Goal: Task Accomplishment & Management: Manage account settings

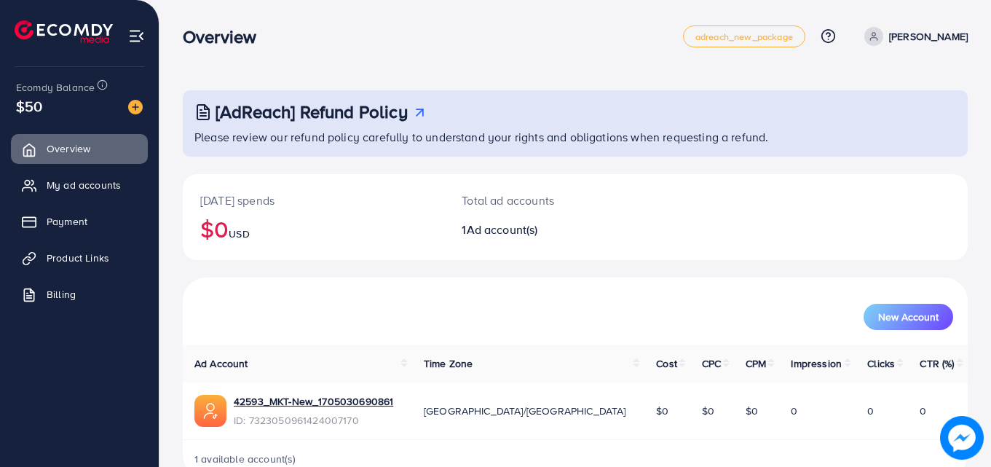
scroll to position [34, 0]
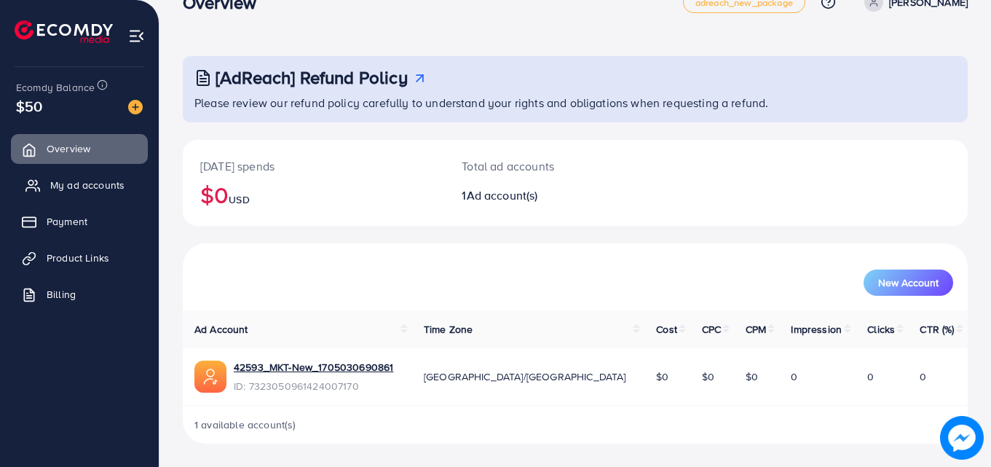
click at [114, 185] on span "My ad accounts" at bounding box center [87, 185] width 74 height 15
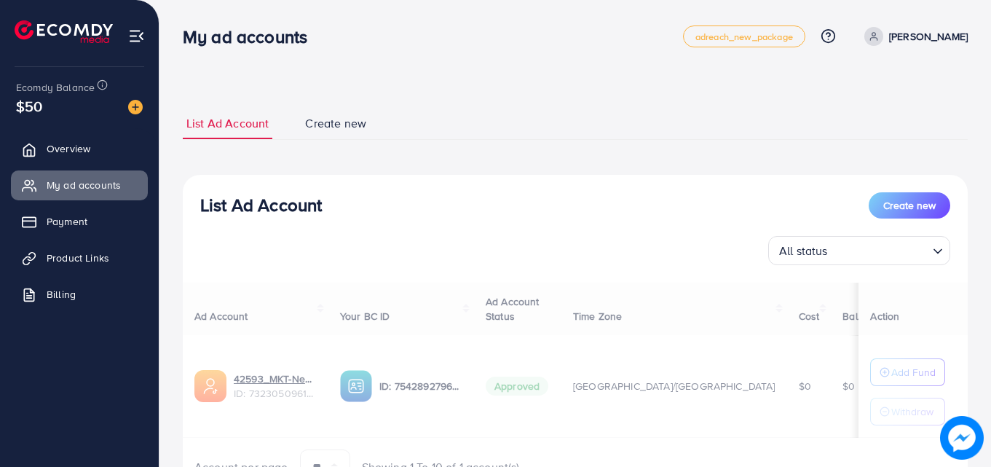
scroll to position [76, 0]
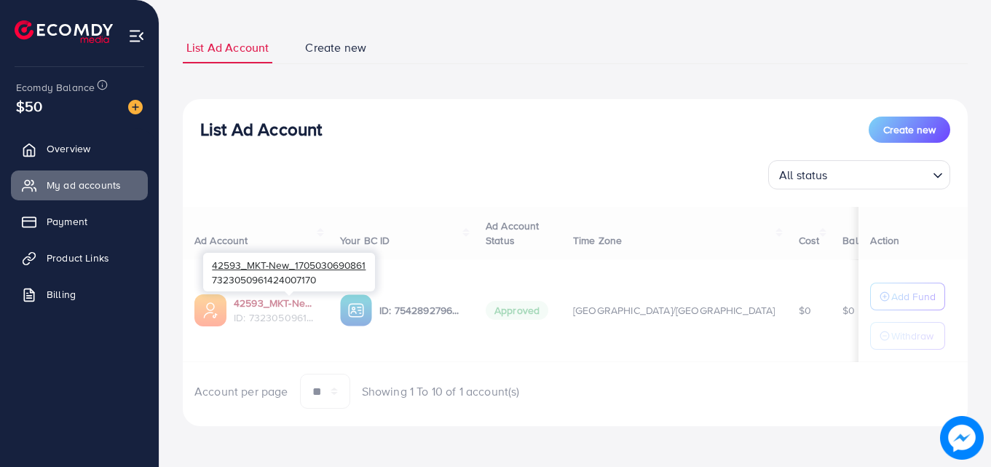
click at [308, 301] on div at bounding box center [575, 300] width 785 height 17
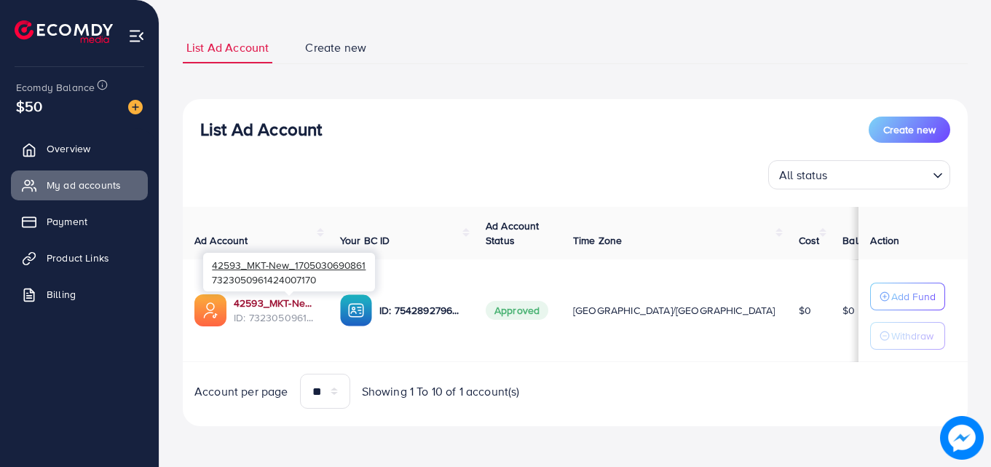
click at [276, 306] on link "42593_MKT-New_1705030690861" at bounding box center [275, 303] width 83 height 15
click at [106, 135] on link "Overview" at bounding box center [79, 148] width 137 height 29
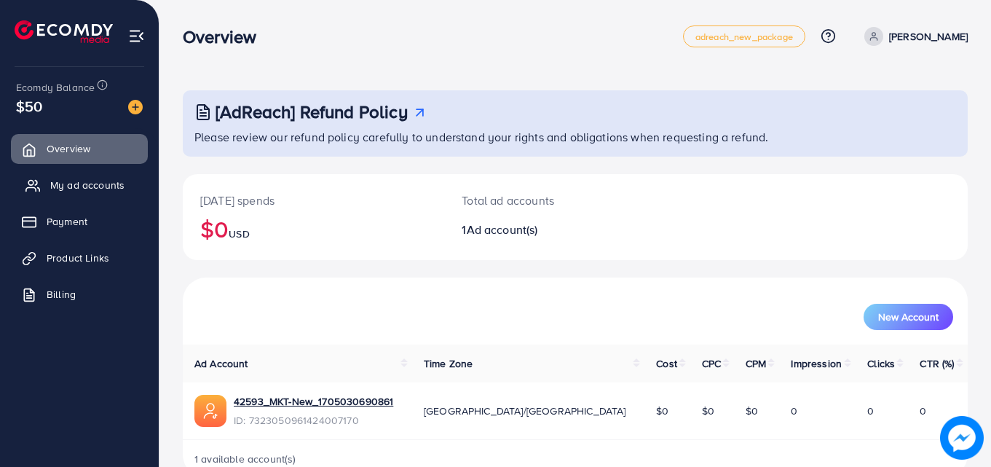
click at [108, 181] on span "My ad accounts" at bounding box center [87, 185] width 74 height 15
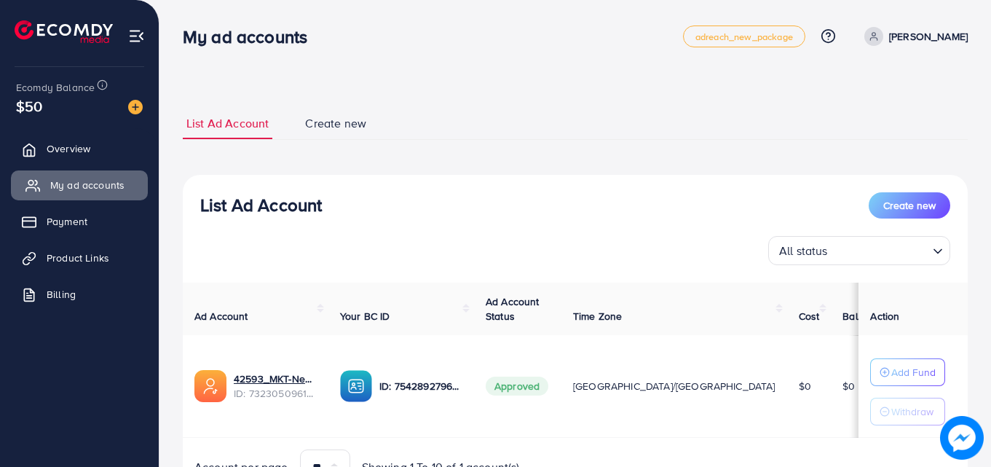
scroll to position [76, 0]
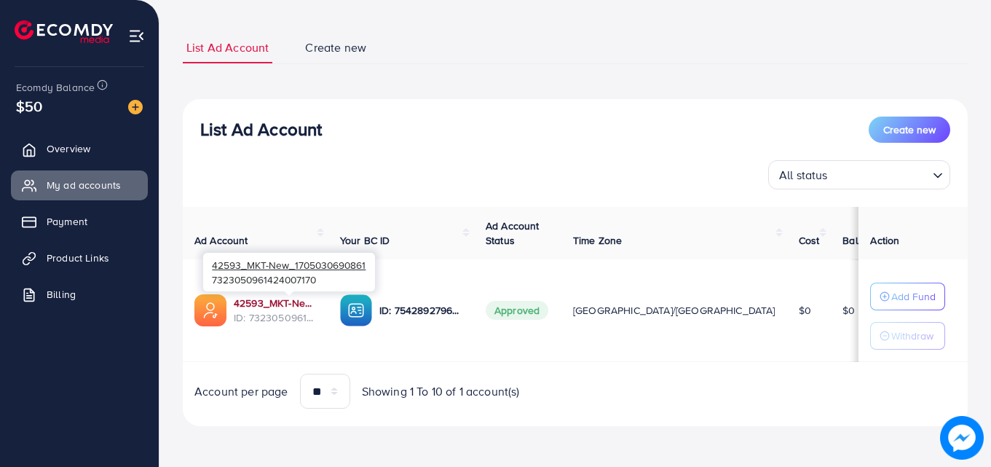
click at [294, 307] on link "42593_MKT-New_1705030690861" at bounding box center [275, 303] width 83 height 15
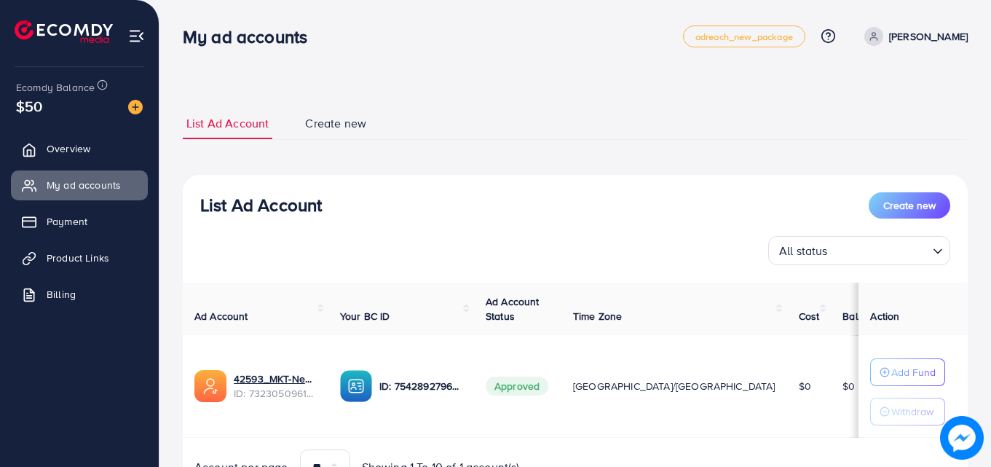
scroll to position [76, 0]
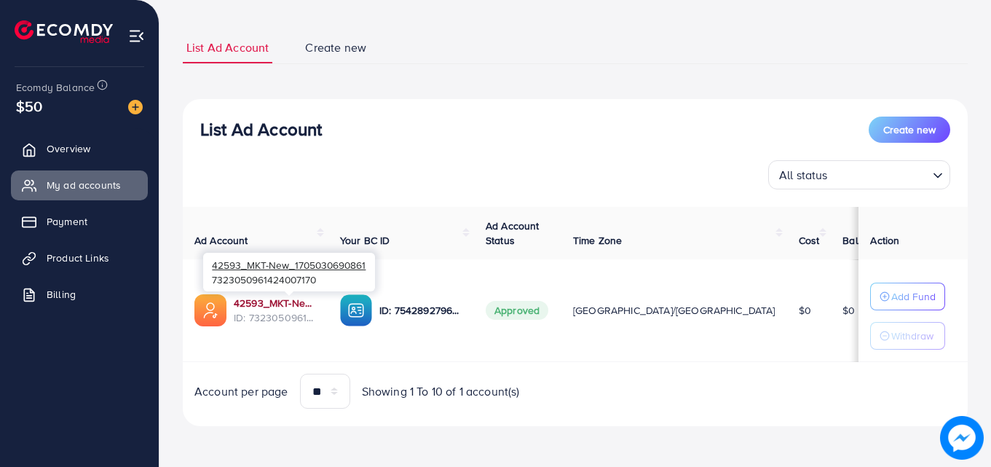
click at [272, 300] on link "42593_MKT-New_1705030690861" at bounding box center [275, 303] width 83 height 15
